Goal: Task Accomplishment & Management: Use online tool/utility

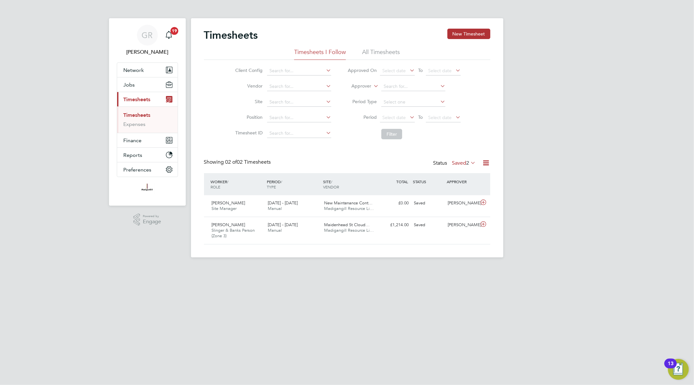
scroll to position [16, 57]
click at [485, 163] on icon at bounding box center [486, 163] width 8 height 8
click at [424, 178] on li "Export Timesheets" at bounding box center [445, 178] width 86 height 9
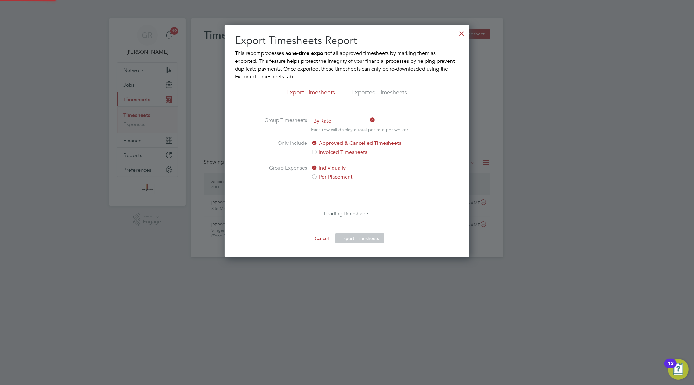
scroll to position [233, 245]
click at [458, 32] on div at bounding box center [462, 32] width 12 height 12
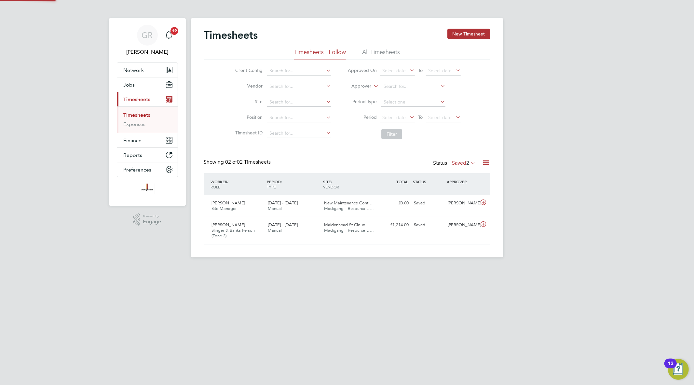
scroll to position [16, 57]
click at [466, 174] on div "WORKER / ROLE WORKER / PERIOD PERIOD / TYPE SITE / VENDOR TOTAL TOTAL / STATUS …" at bounding box center [347, 184] width 286 height 22
click at [464, 165] on label "Saved 2" at bounding box center [464, 163] width 24 height 7
click at [462, 193] on li "Submitted" at bounding box center [459, 192] width 30 height 9
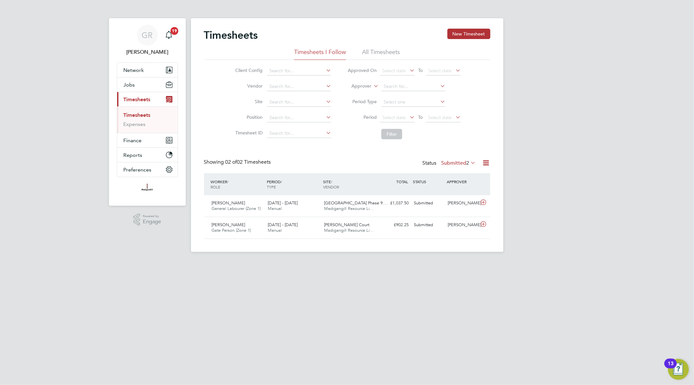
click at [377, 49] on li "All Timesheets" at bounding box center [381, 54] width 38 height 12
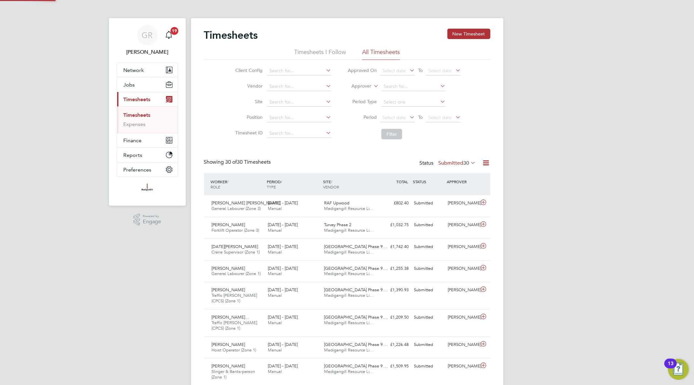
scroll to position [0, 0]
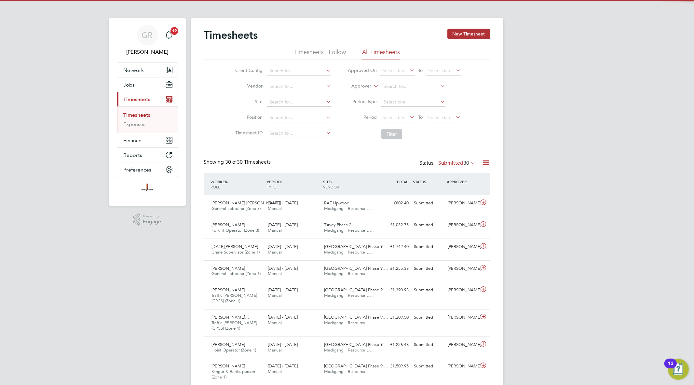
click at [485, 162] on icon at bounding box center [486, 163] width 8 height 8
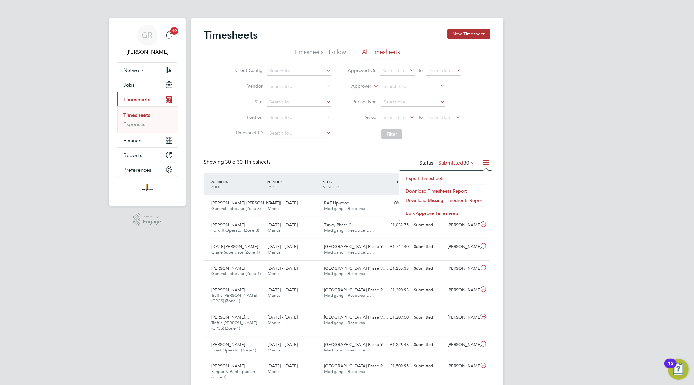
click at [453, 176] on li "Export Timesheets" at bounding box center [445, 178] width 86 height 9
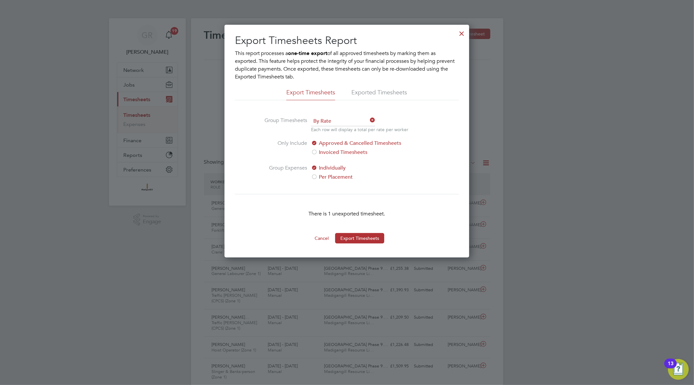
click at [460, 33] on div at bounding box center [462, 32] width 12 height 12
